Goal: Information Seeking & Learning: Find specific fact

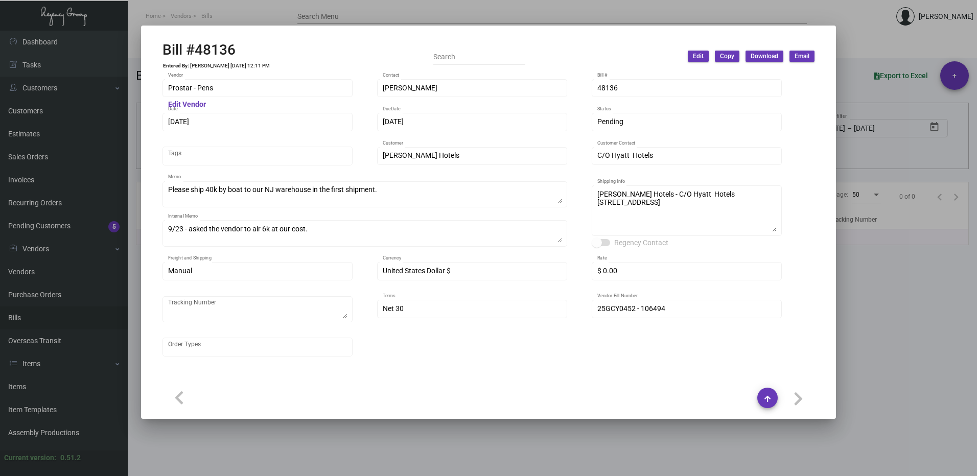
click at [869, 43] on div at bounding box center [488, 238] width 977 height 476
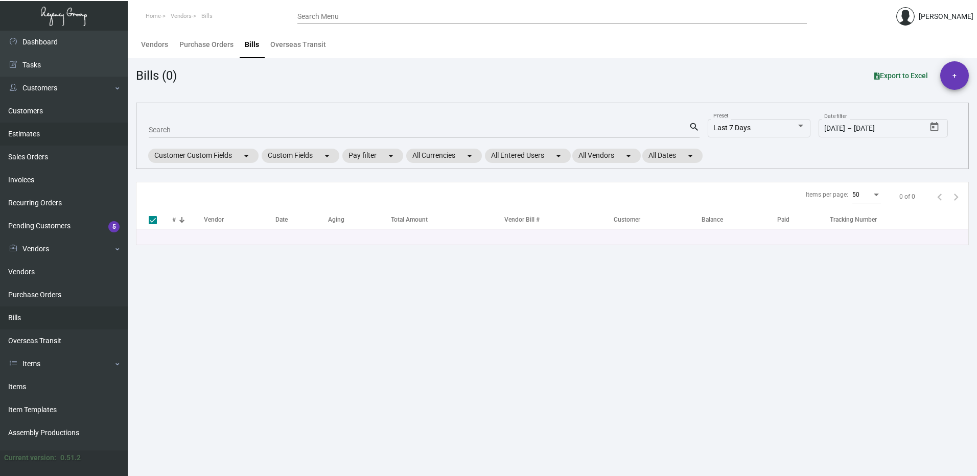
drag, startPoint x: 207, startPoint y: 125, endPoint x: 99, endPoint y: 127, distance: 108.9
click at [99, 127] on div "Dashboard Dashboard Tasks Customers Customers Estimates Sales Orders Invoices R…" at bounding box center [488, 254] width 977 height 446
drag, startPoint x: 99, startPoint y: 127, endPoint x: 183, endPoint y: 126, distance: 84.8
click at [183, 126] on input "Search" at bounding box center [419, 130] width 540 height 8
type input "nex"
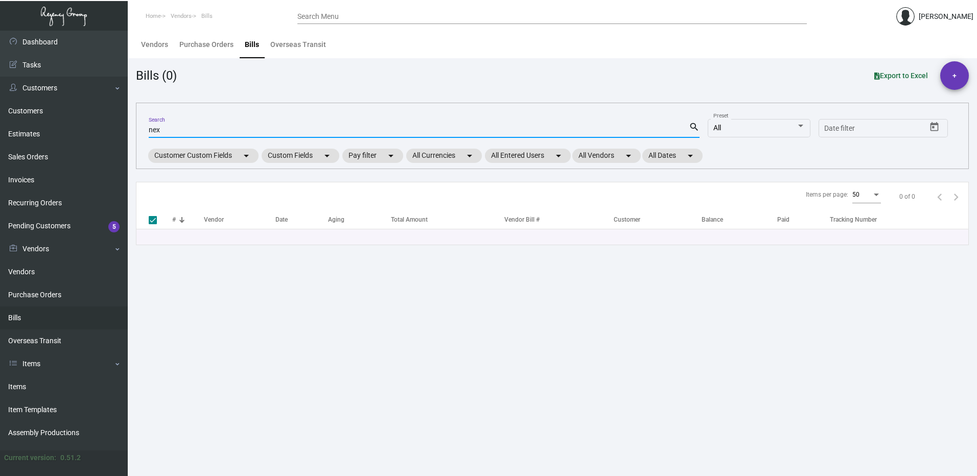
type input "nexq"
checkbox input "false"
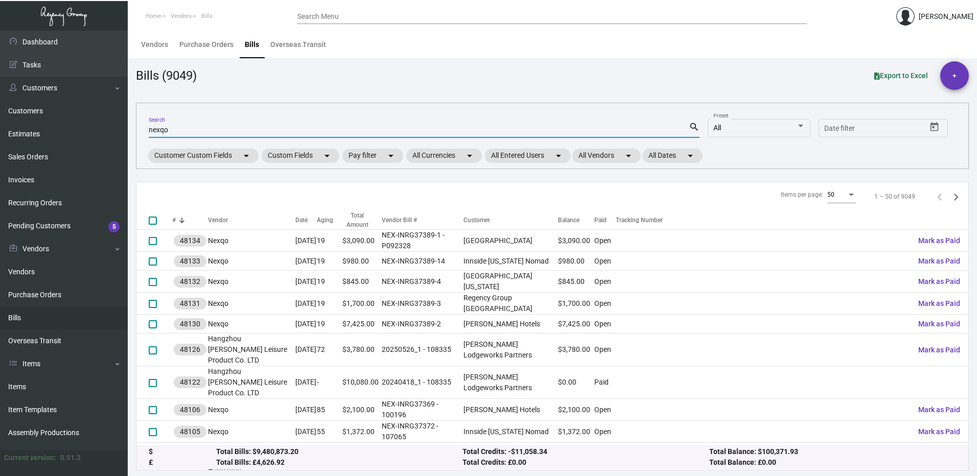
type input "nexqo"
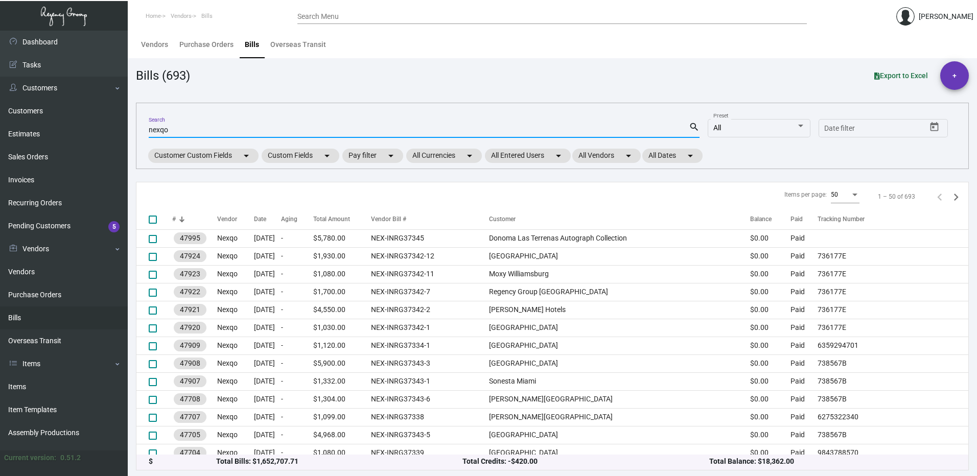
scroll to position [51, 0]
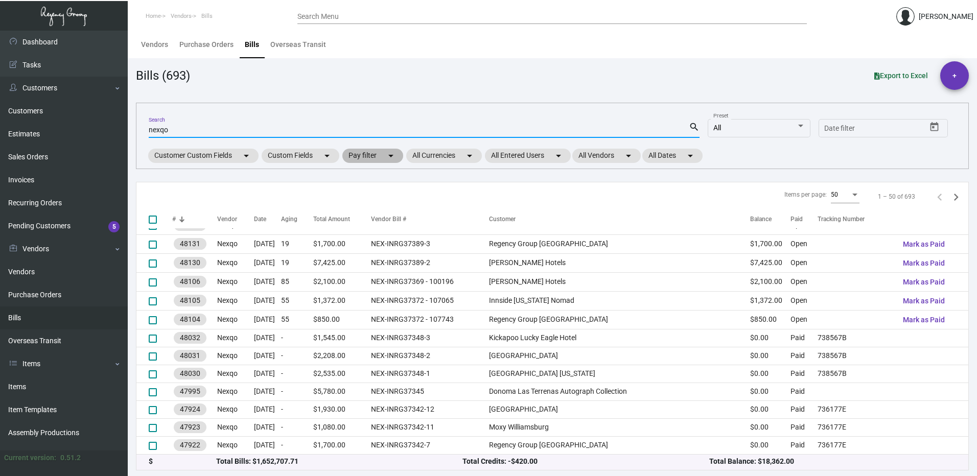
click at [369, 157] on mat-chip "Pay filter arrow_drop_down" at bounding box center [372, 156] width 61 height 14
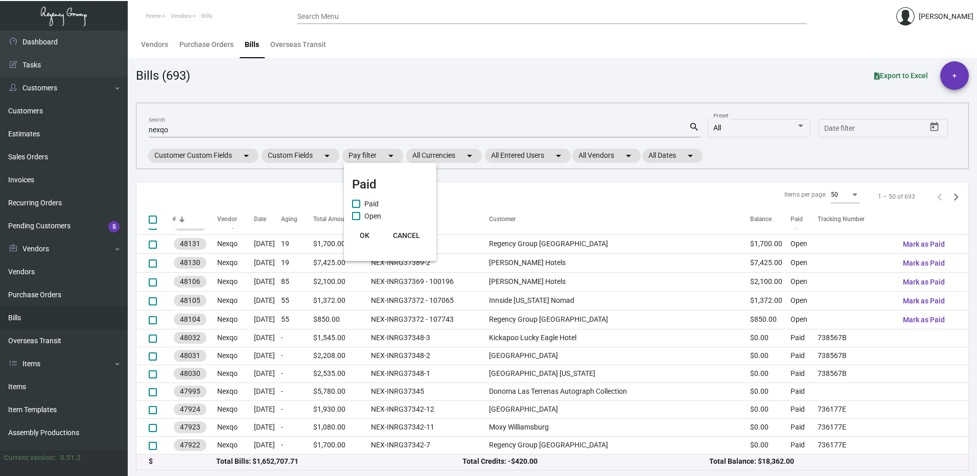
click at [378, 212] on span "Open" at bounding box center [372, 216] width 17 height 12
click at [356, 220] on input "Open" at bounding box center [356, 220] width 1 height 1
checkbox input "true"
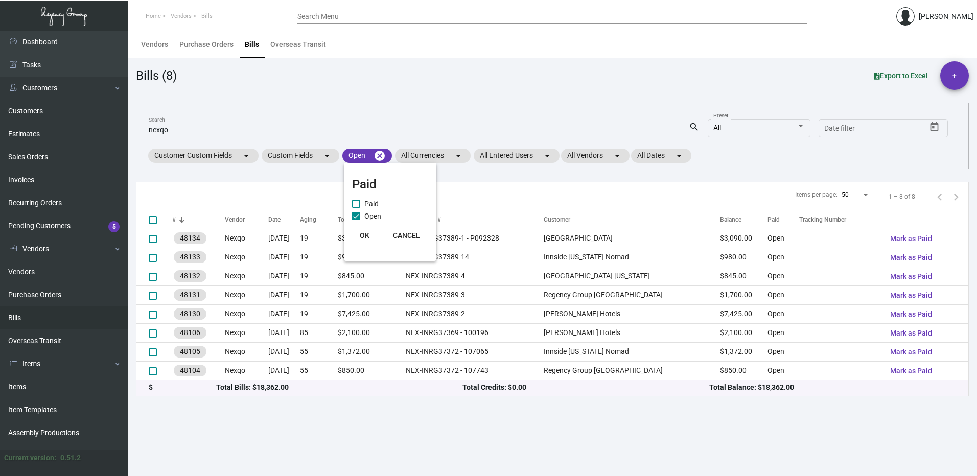
click at [364, 236] on span "OK" at bounding box center [365, 235] width 10 height 8
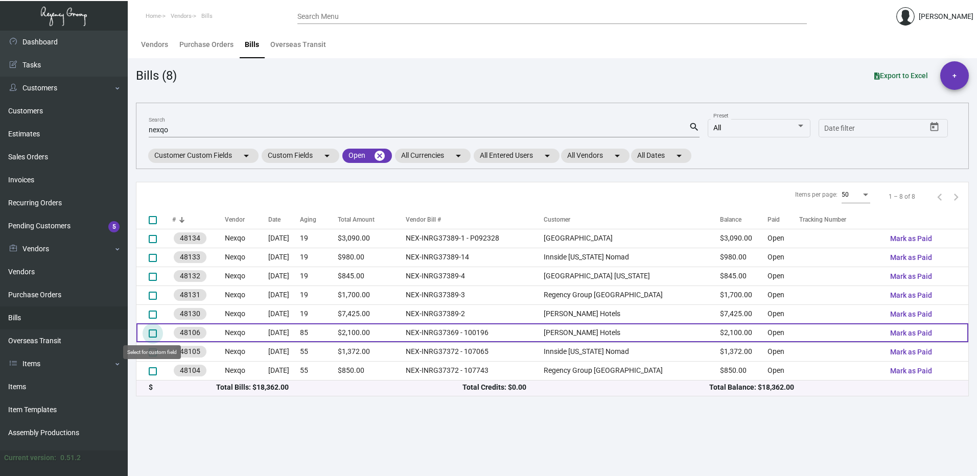
click at [153, 333] on span at bounding box center [153, 334] width 8 height 8
click at [153, 338] on input "select row 6" at bounding box center [152, 338] width 1 height 1
checkbox input "true"
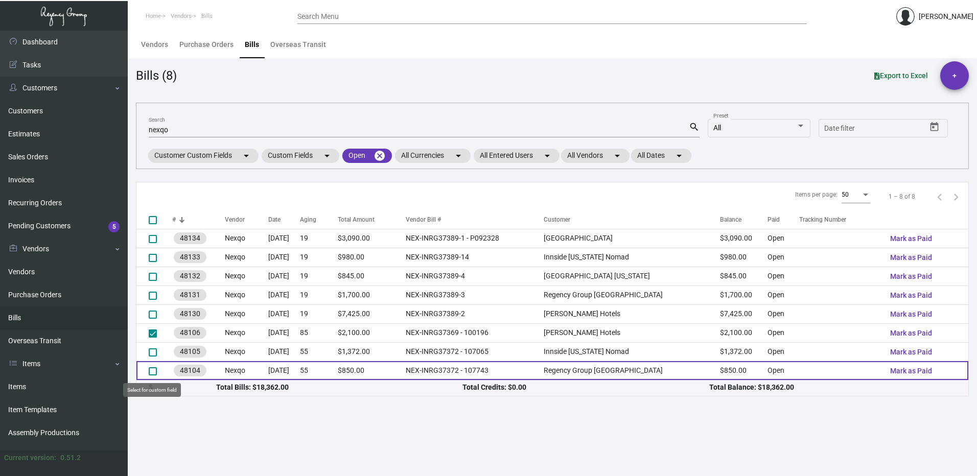
click at [153, 374] on span at bounding box center [153, 371] width 8 height 8
click at [153, 376] on input "select row 8" at bounding box center [152, 376] width 1 height 1
checkbox input "true"
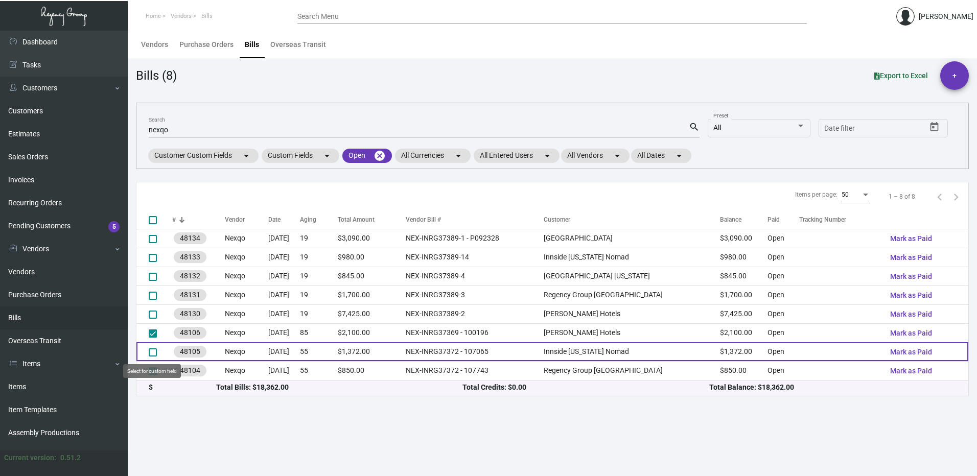
click at [154, 347] on mat-checkbox at bounding box center [153, 351] width 8 height 11
click at [152, 355] on span at bounding box center [153, 353] width 8 height 8
click at [152, 357] on input "select row 7" at bounding box center [152, 357] width 1 height 1
checkbox input "true"
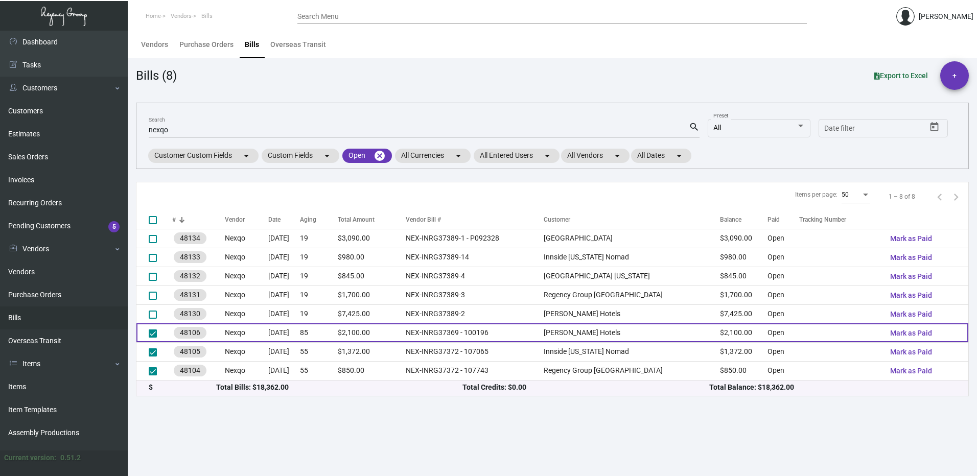
click at [544, 334] on td "NEX-INRG37369 - 100196" at bounding box center [475, 332] width 138 height 19
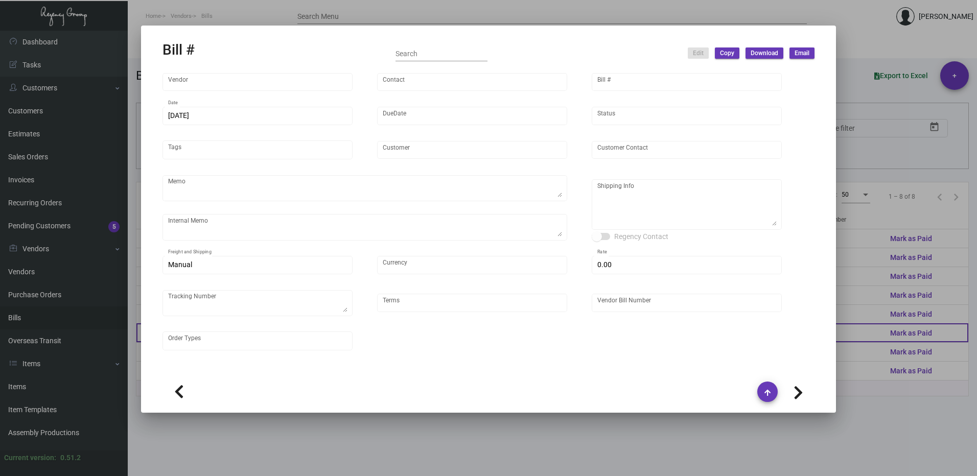
type input "Nexqo"
type input "[PERSON_NAME]"
type input "48106"
type input "[DATE]"
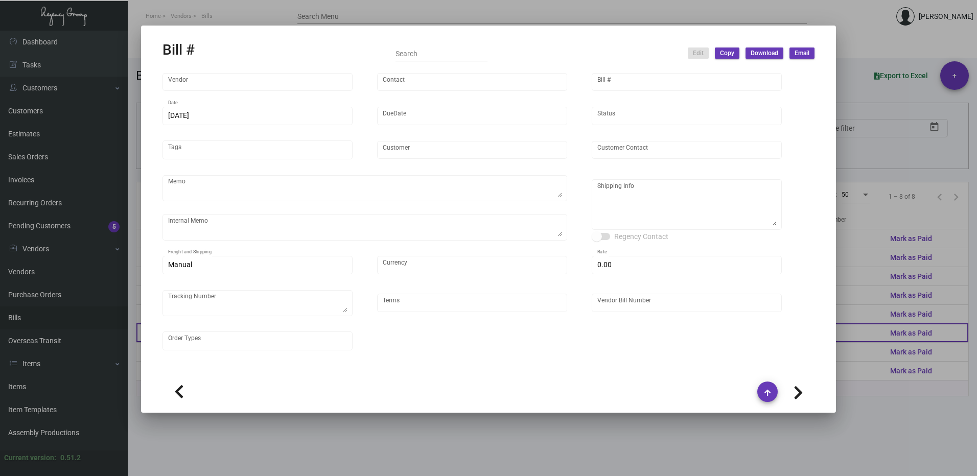
type input "[PERSON_NAME] Hotels"
type input "C/O Hyatt Hotels"
type textarea "50K in 1st shipment, rest wait"
type textarea "[PERSON_NAME] Hotels - C/O Hyatt Hotels [STREET_ADDRESS]"
type input "United States Dollar $"
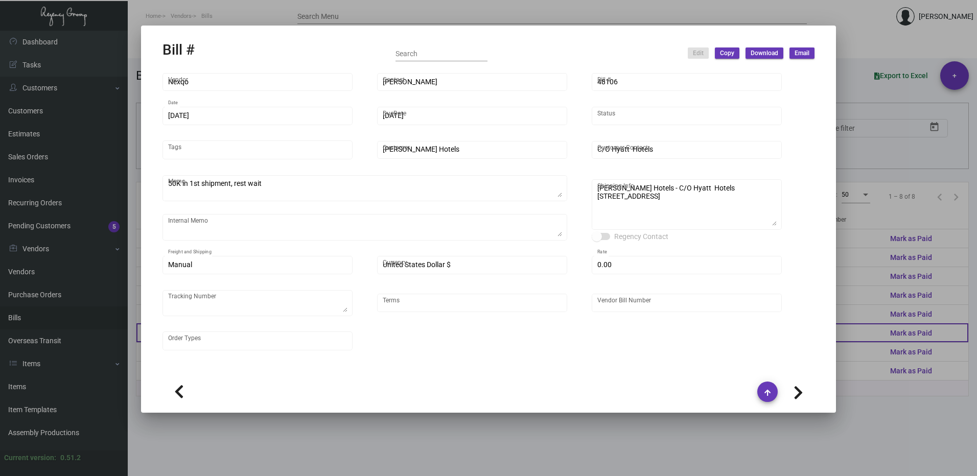
type input "$ 0.00"
type input "Net 45"
type input "NEX-INRG37369 - 100196"
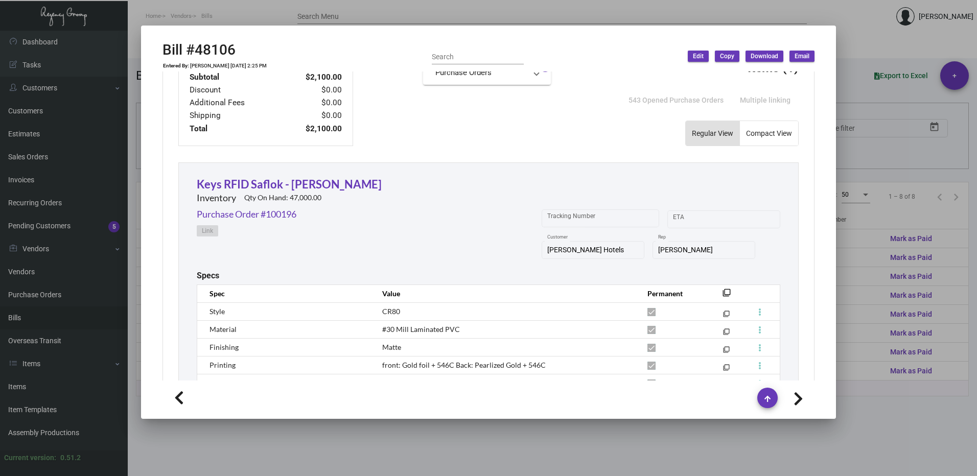
scroll to position [45, 0]
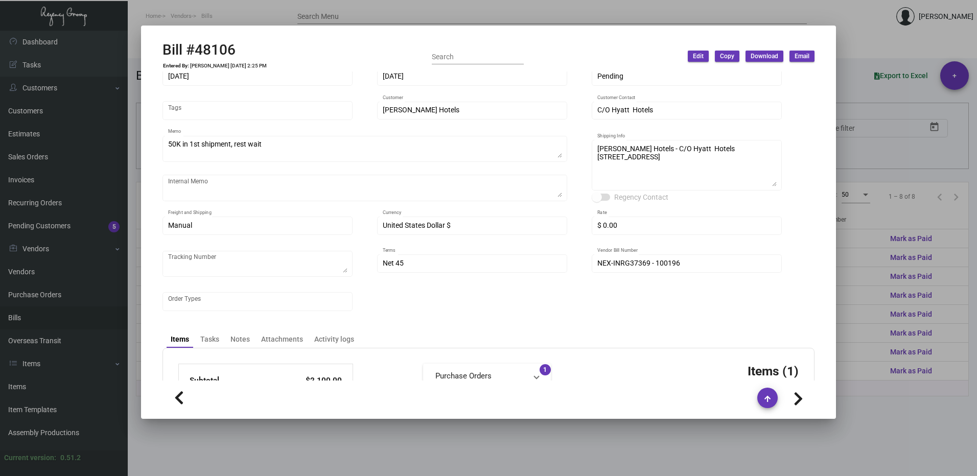
click at [890, 36] on div at bounding box center [488, 238] width 977 height 476
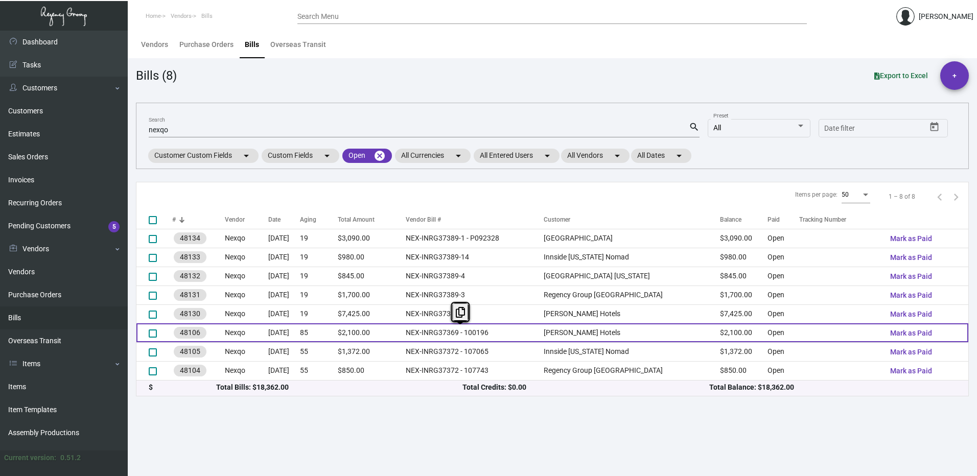
drag, startPoint x: 432, startPoint y: 338, endPoint x: 528, endPoint y: 328, distance: 97.1
click at [528, 328] on tr "48106 Nexqo [DATE] 85 $2,100.00 NEX-INRG37369 - 100196 [PERSON_NAME] Hotels $2,…" at bounding box center [552, 332] width 832 height 19
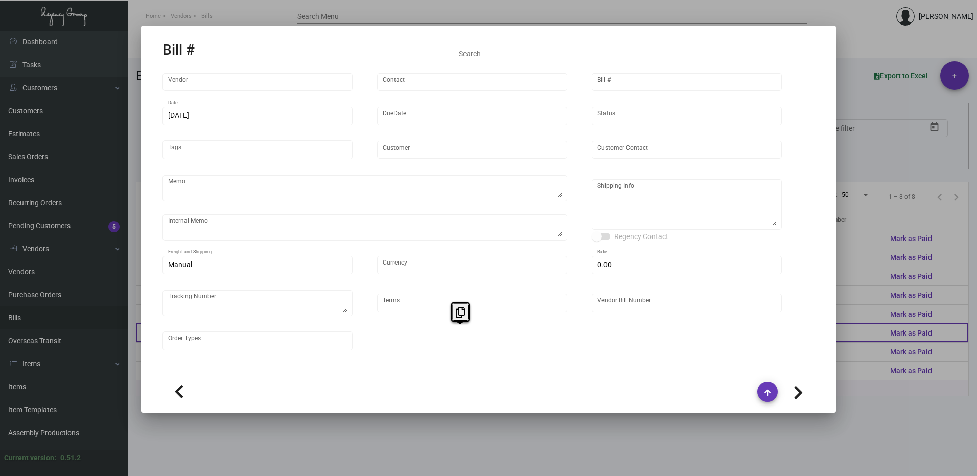
type input "Nexqo"
type input "[PERSON_NAME]"
type input "48106"
type input "[DATE]"
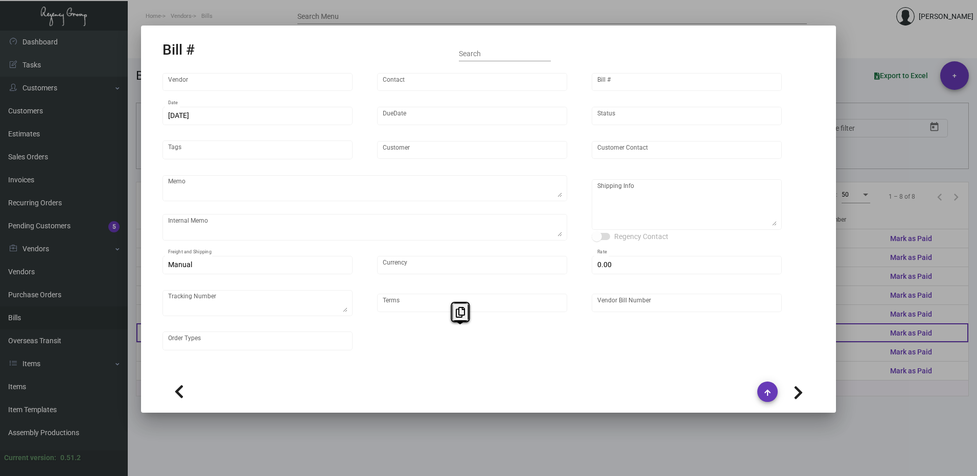
type input "[PERSON_NAME] Hotels"
type input "C/O Hyatt Hotels"
type textarea "50K in 1st shipment, rest wait"
type textarea "[PERSON_NAME] Hotels - C/O Hyatt Hotels [STREET_ADDRESS]"
type input "United States Dollar $"
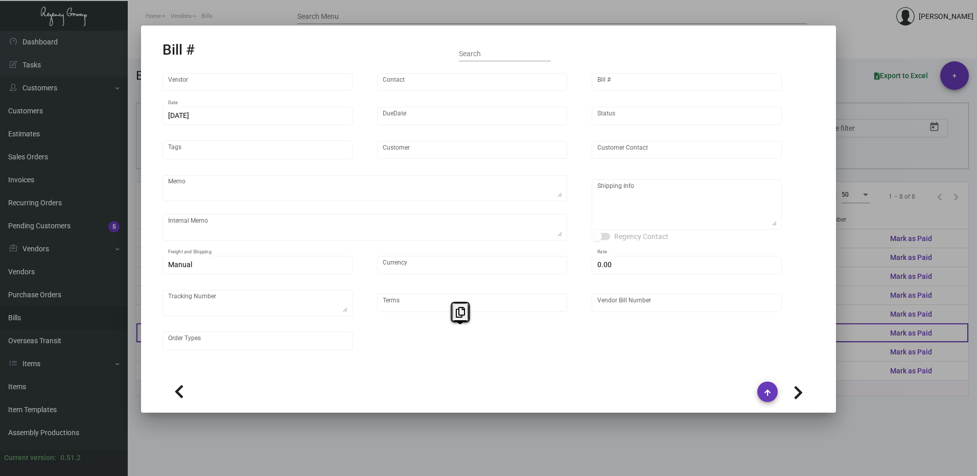
type input "$ 0.00"
type input "Net 45"
type input "NEX-INRG37369 - 100196"
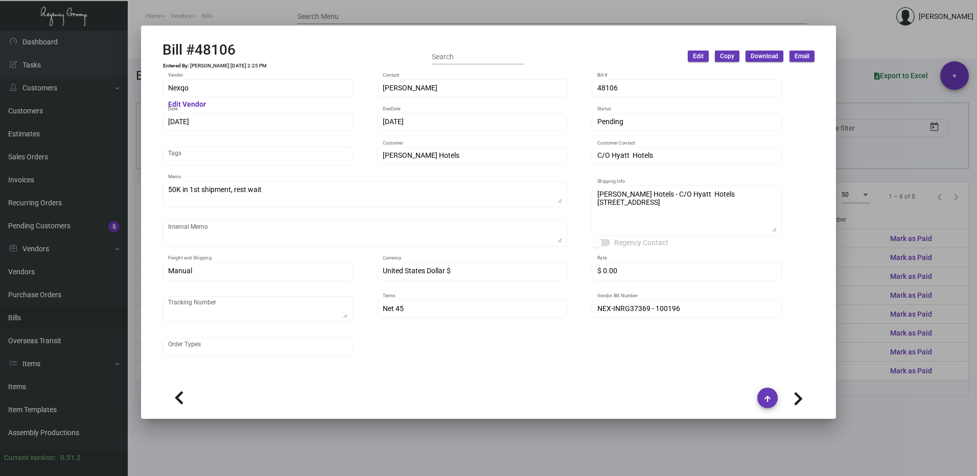
click at [859, 57] on div at bounding box center [488, 238] width 977 height 476
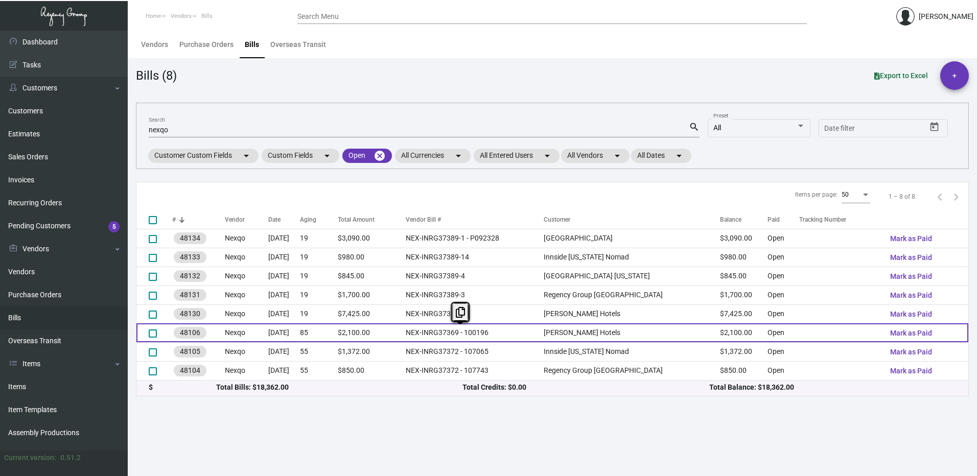
drag, startPoint x: 535, startPoint y: 337, endPoint x: 436, endPoint y: 324, distance: 100.0
click at [436, 324] on tr "48106 Nexqo [DATE] 85 $2,100.00 NEX-INRG37369 - 100196 [PERSON_NAME] Hotels $2,…" at bounding box center [552, 332] width 832 height 19
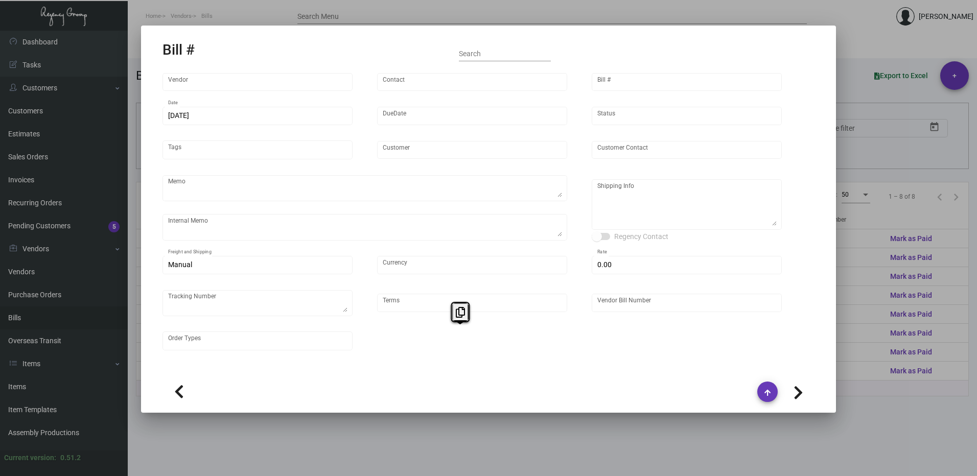
type input "Nexqo"
type input "[PERSON_NAME]"
type input "48106"
type input "[DATE]"
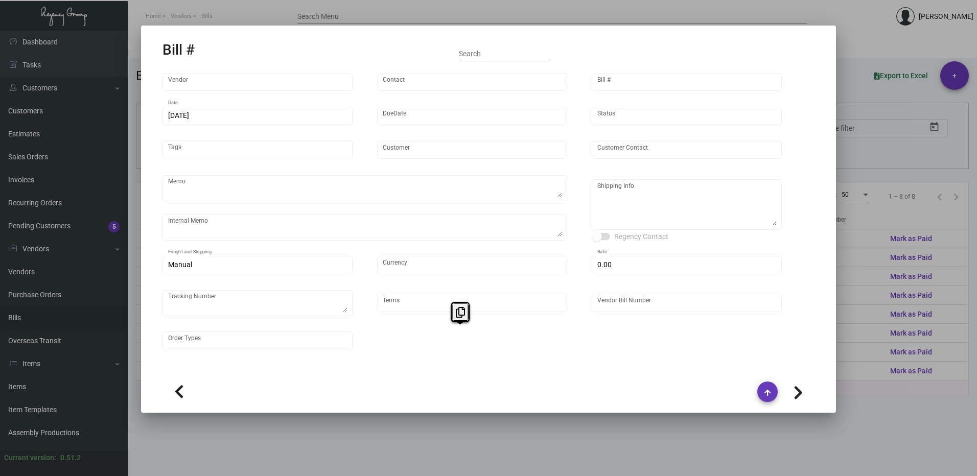
type input "[PERSON_NAME] Hotels"
type input "C/O Hyatt Hotels"
type textarea "50K in 1st shipment, rest wait"
type textarea "[PERSON_NAME] Hotels - C/O Hyatt Hotels [STREET_ADDRESS]"
type input "United States Dollar $"
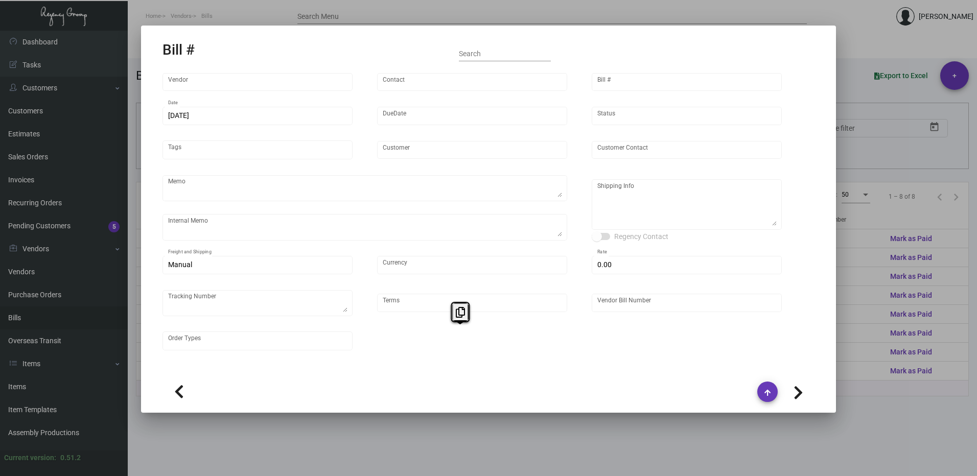
type input "$ 0.00"
type input "Net 45"
type input "NEX-INRG37369 - 100196"
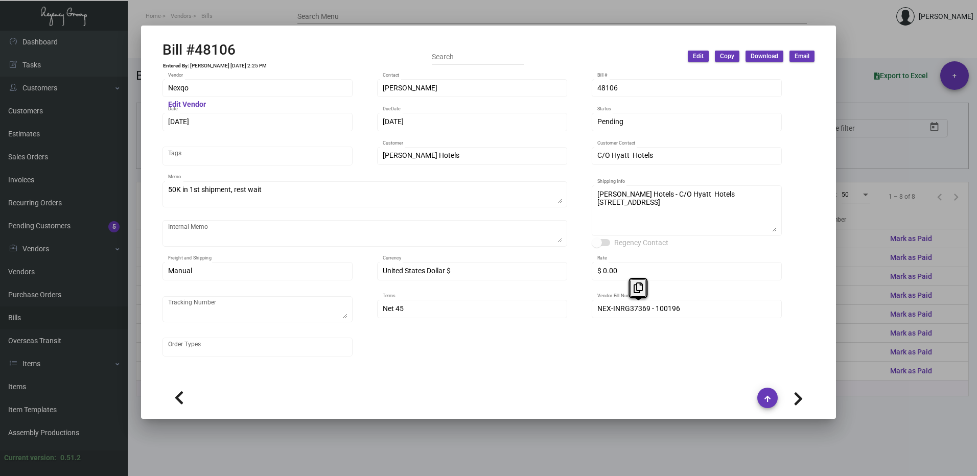
click at [566, 313] on div "Nexqo Vendor Edit Vendor [PERSON_NAME] Contact 48106 Bill # [DATE] Date [DATE] …" at bounding box center [489, 223] width 652 height 291
